Goal: Task Accomplishment & Management: Use online tool/utility

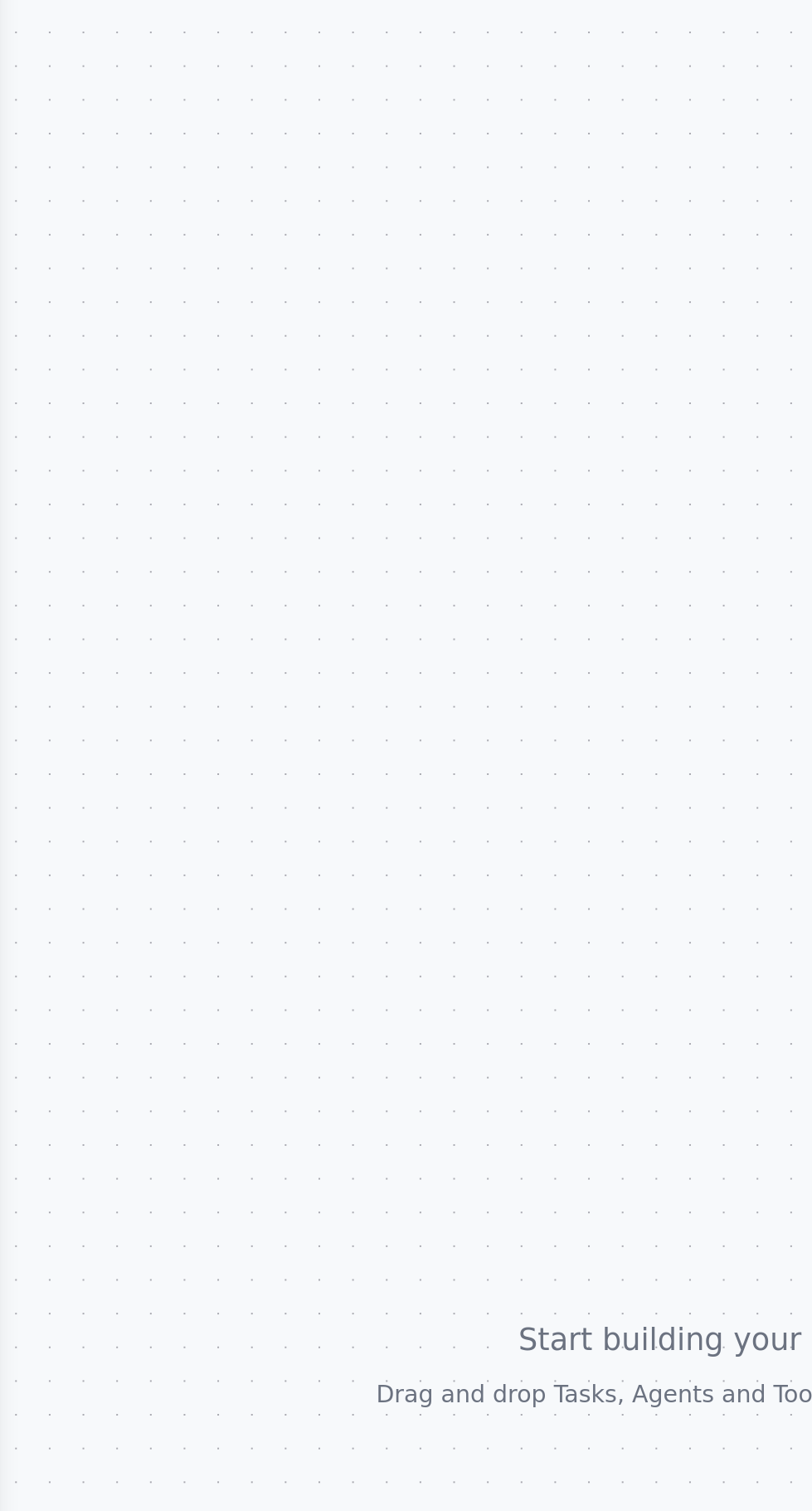
scroll to position [7883, 0]
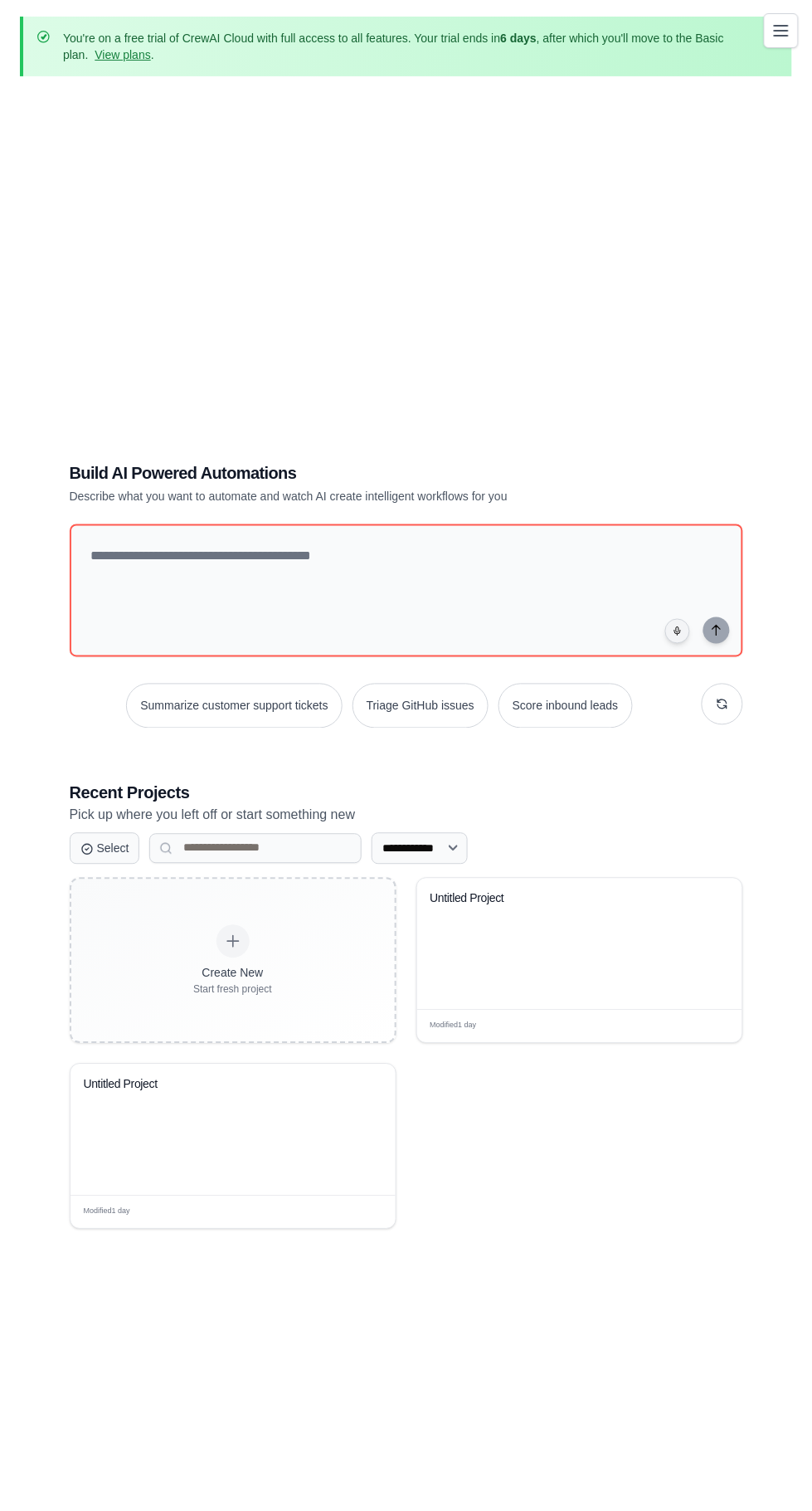
click at [596, 992] on div "Untitled Project" at bounding box center [579, 944] width 325 height 131
click at [577, 930] on div "Untitled Project" at bounding box center [579, 911] width 299 height 38
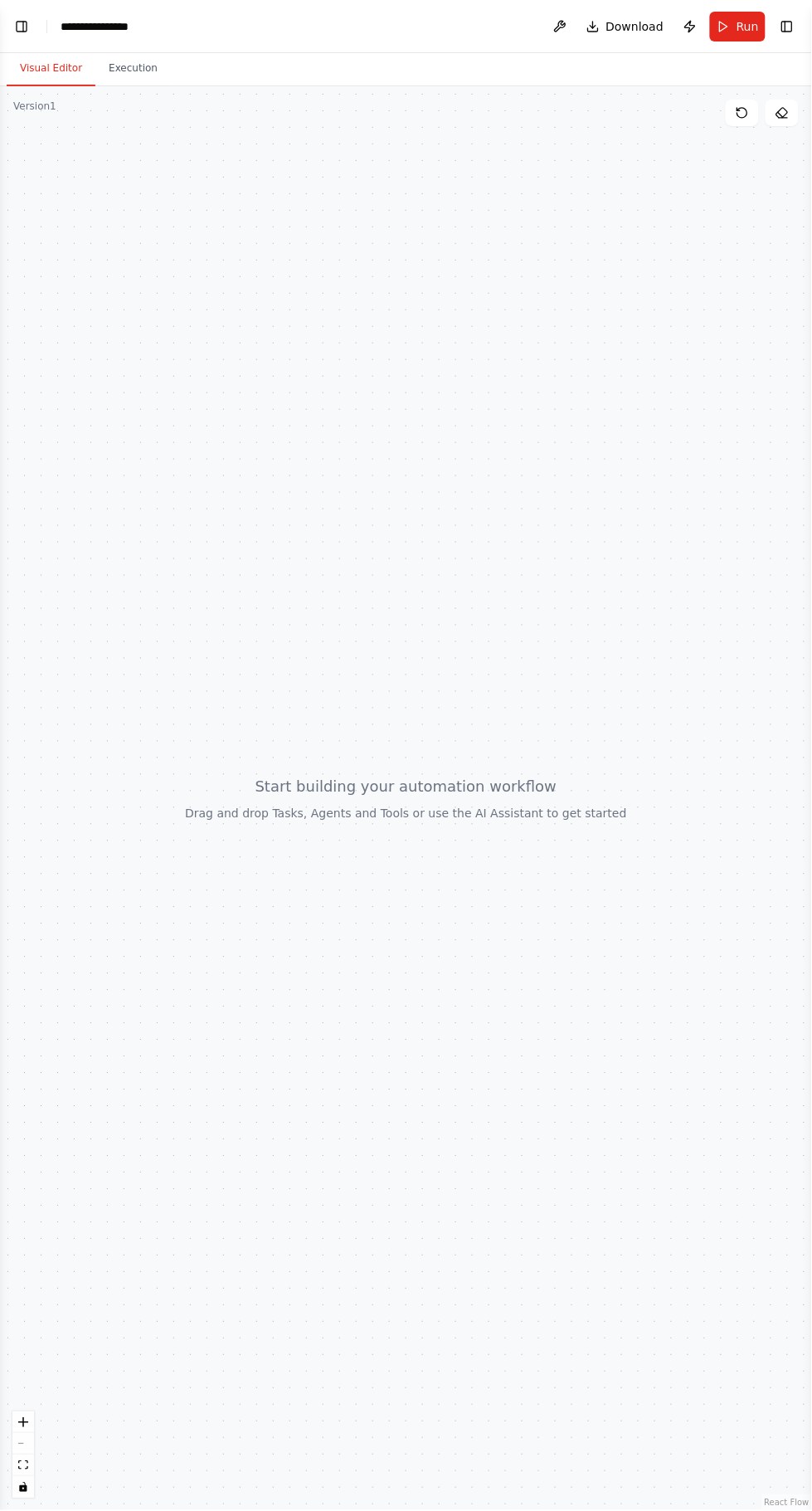
scroll to position [8000, 0]
click at [33, 16] on header "**********" at bounding box center [406, 26] width 812 height 53
click at [23, 25] on button "Toggle Left Sidebar" at bounding box center [22, 26] width 23 height 23
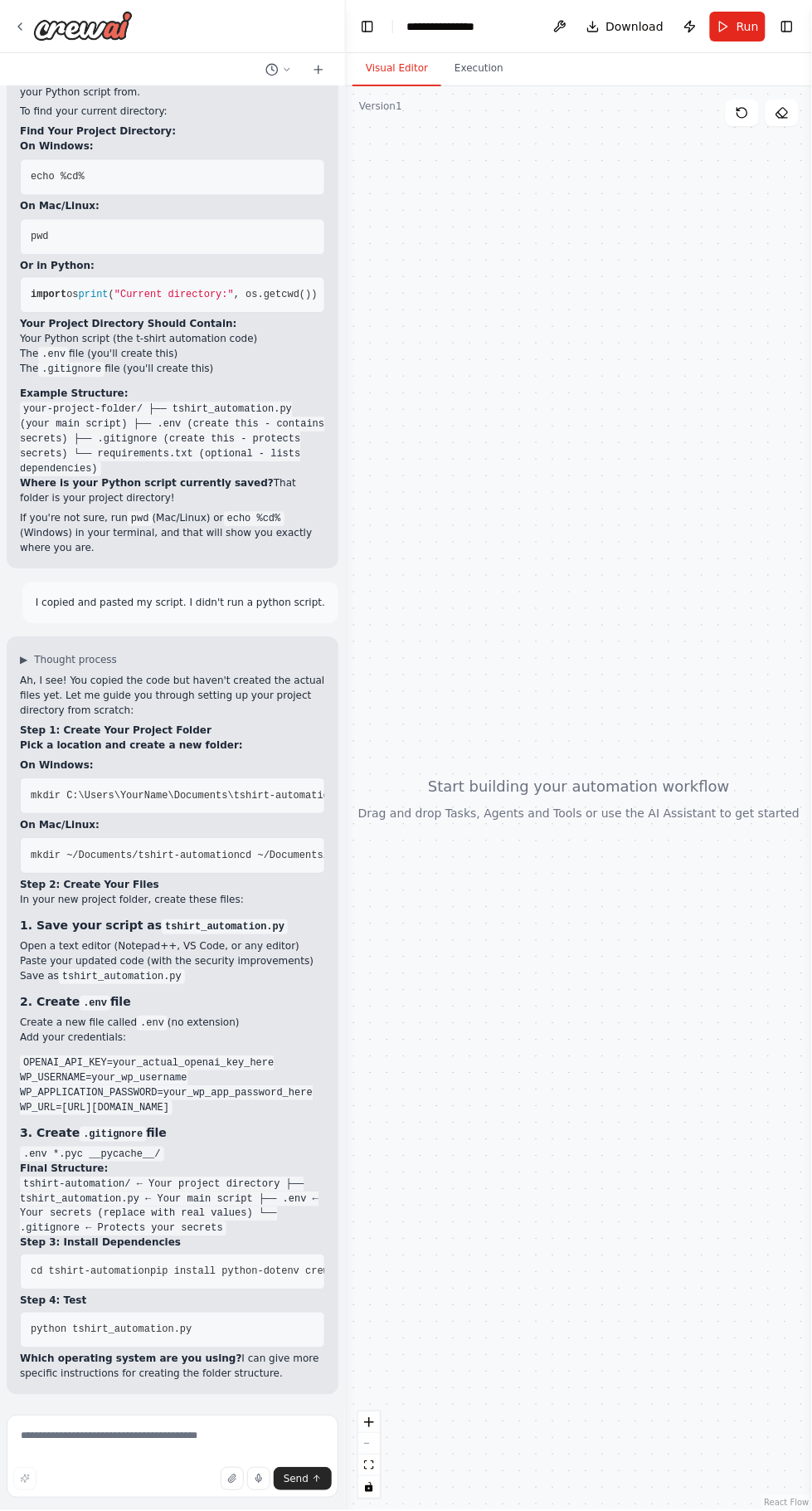
scroll to position [7883, 0]
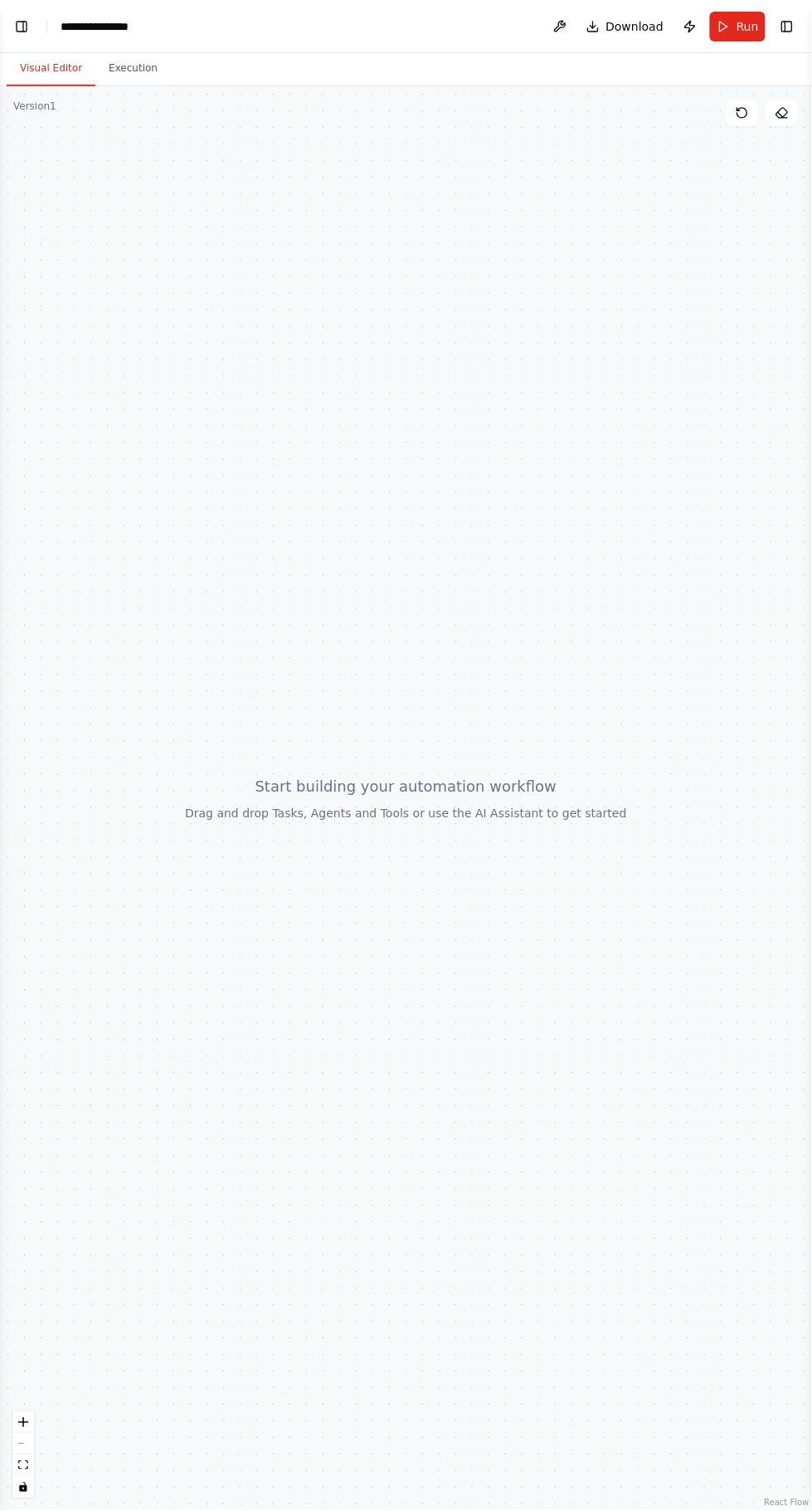
click at [24, 25] on button "Toggle Left Sidebar" at bounding box center [22, 26] width 23 height 23
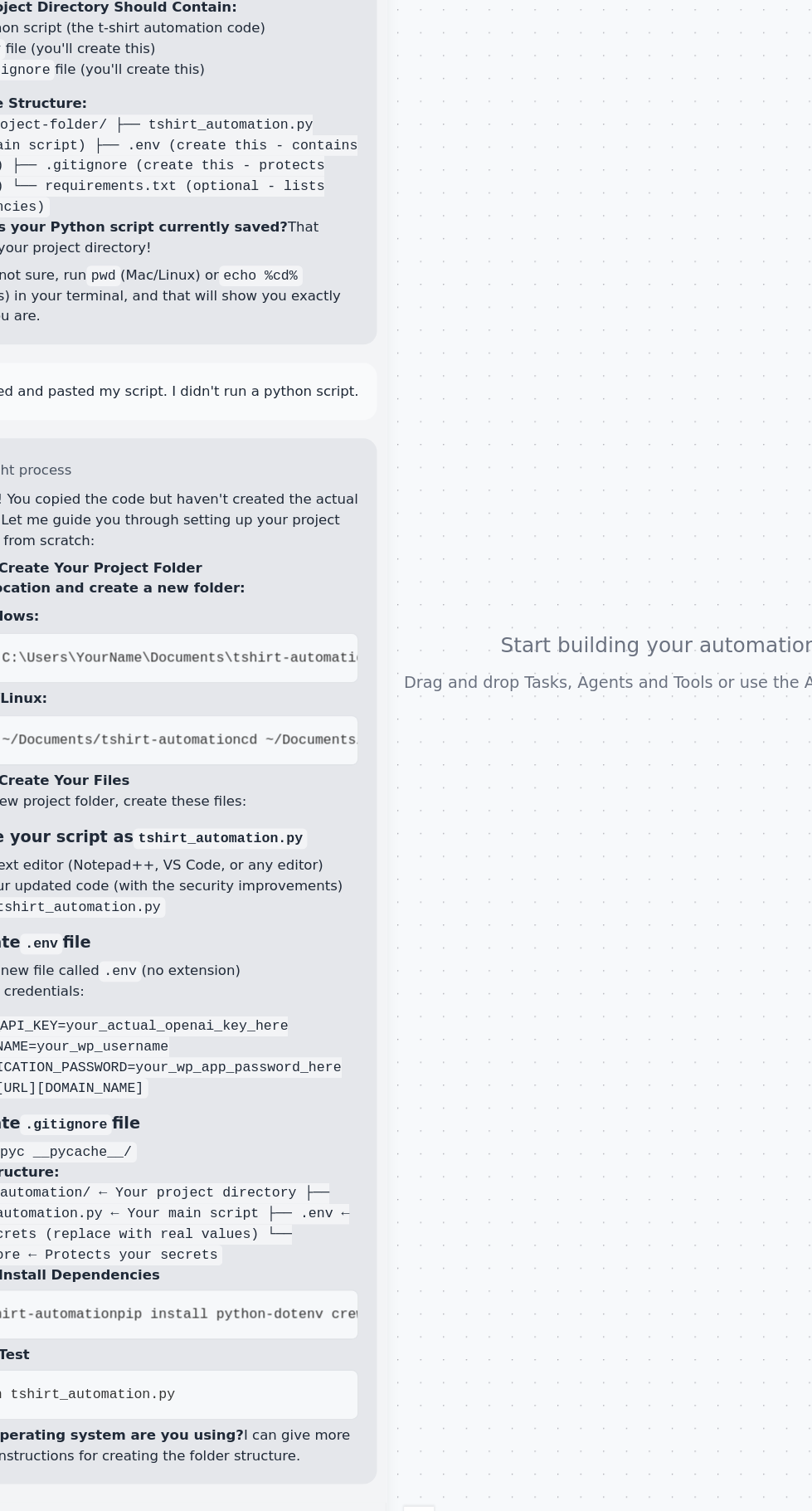
scroll to position [7882, 0]
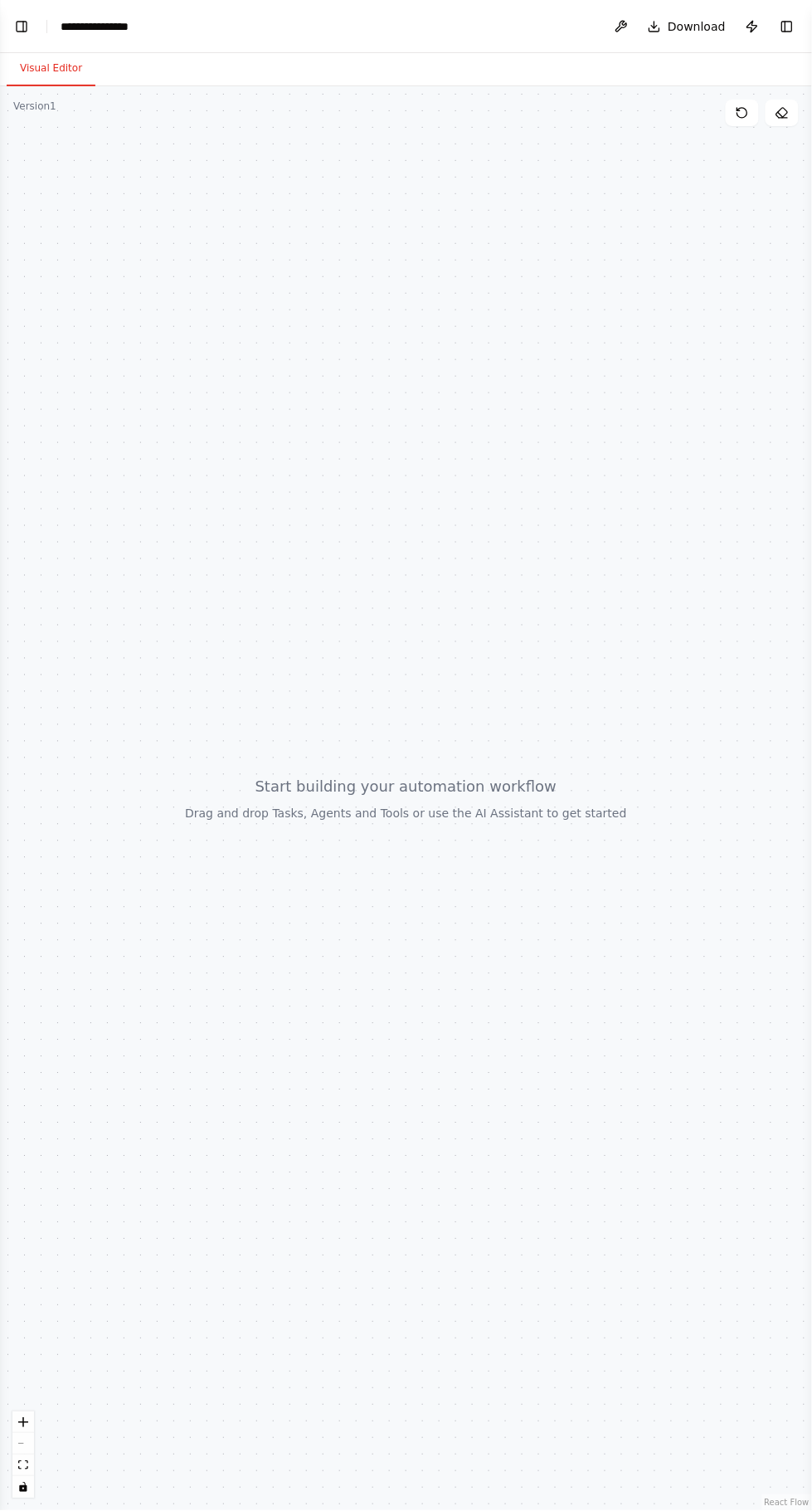
scroll to position [8000, 0]
click at [33, 20] on button "Toggle Left Sidebar" at bounding box center [22, 26] width 23 height 23
